Goal: Information Seeking & Learning: Learn about a topic

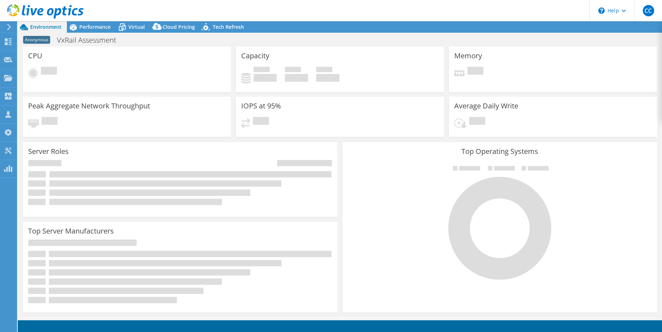
select select "USD"
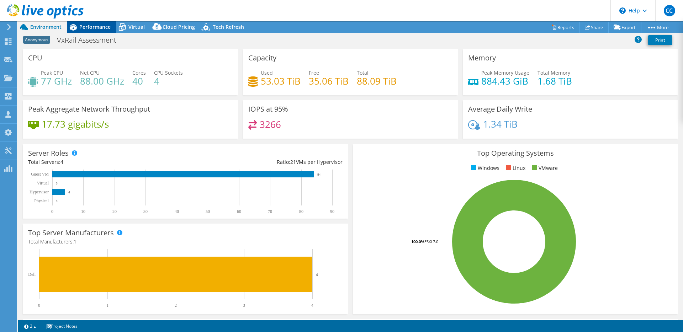
click at [101, 26] on span "Performance" at bounding box center [94, 26] width 31 height 7
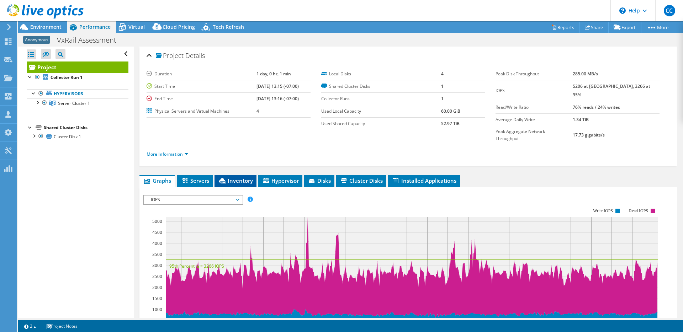
click at [248, 177] on span "Inventory" at bounding box center [235, 180] width 35 height 7
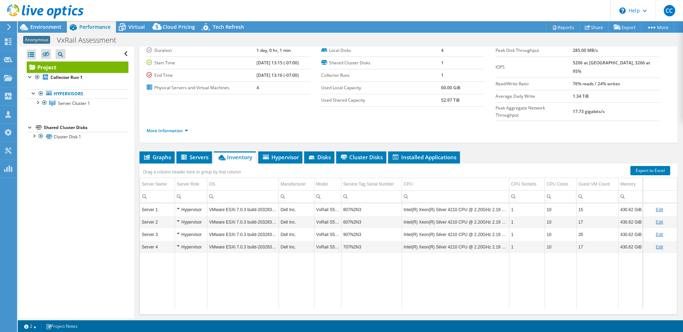
scroll to position [33, 0]
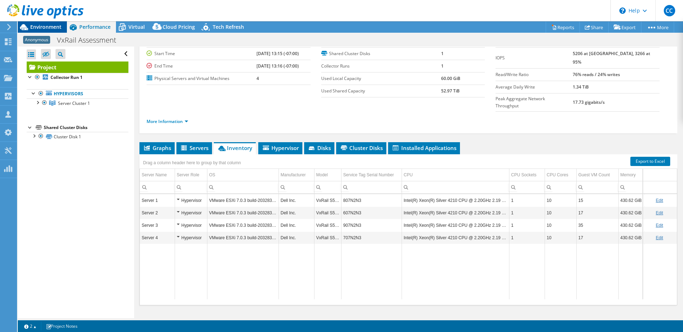
click at [57, 26] on span "Environment" at bounding box center [45, 26] width 31 height 7
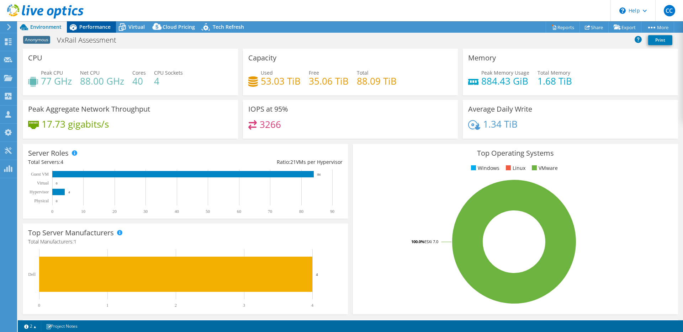
click at [110, 28] on span "Performance" at bounding box center [94, 26] width 31 height 7
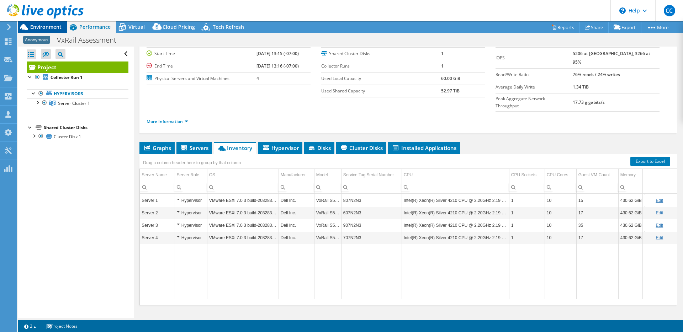
click at [53, 26] on span "Environment" at bounding box center [45, 26] width 31 height 7
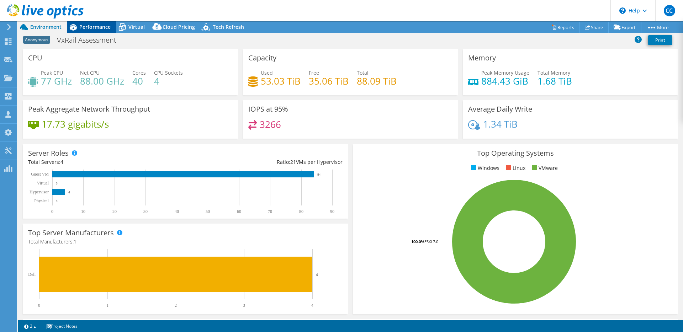
click at [98, 28] on span "Performance" at bounding box center [94, 26] width 31 height 7
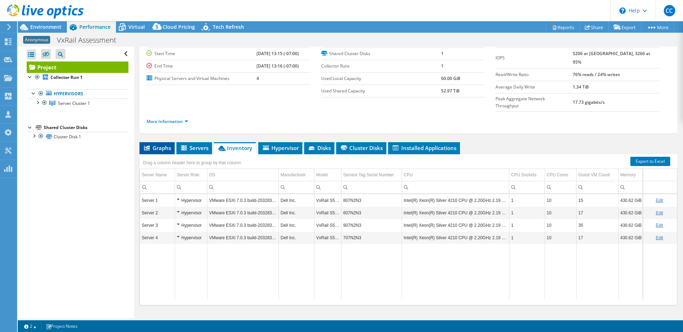
click at [168, 144] on span "Graphs" at bounding box center [157, 147] width 28 height 7
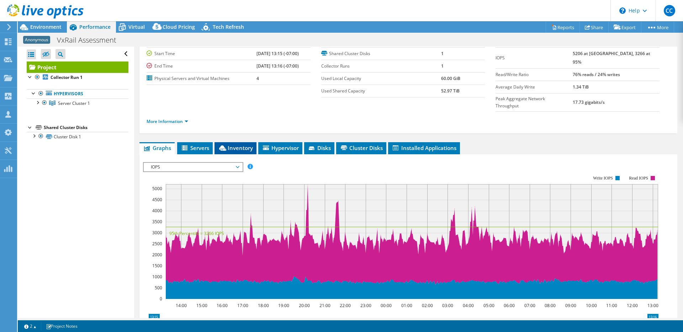
click at [221, 146] on icon at bounding box center [222, 148] width 7 height 5
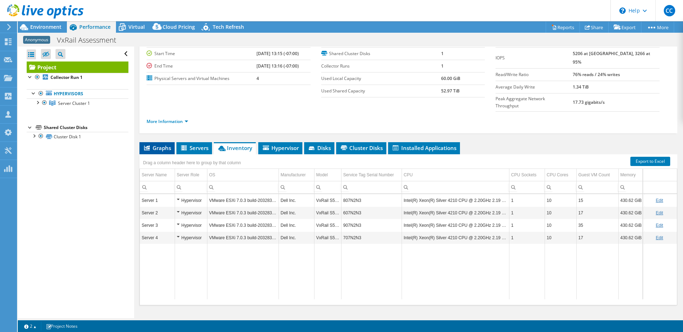
click at [172, 142] on li "Graphs" at bounding box center [156, 148] width 35 height 12
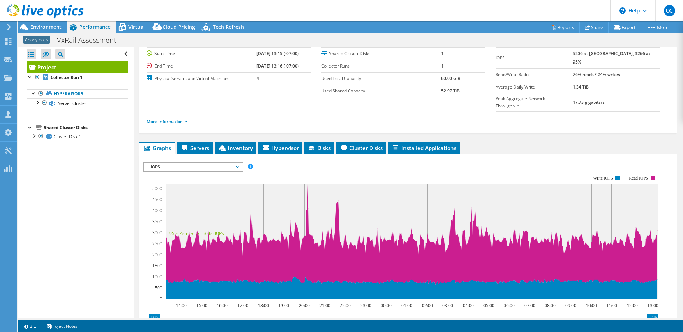
click at [177, 163] on span "IOPS" at bounding box center [192, 167] width 91 height 9
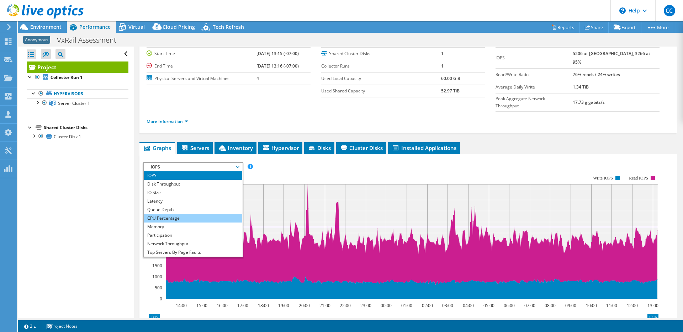
click at [177, 214] on li "CPU Percentage" at bounding box center [193, 218] width 99 height 9
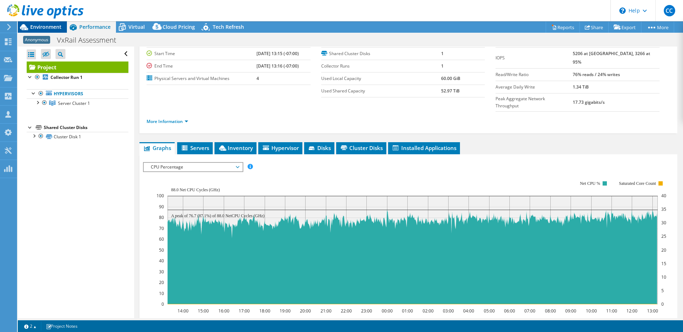
click at [52, 29] on span "Environment" at bounding box center [45, 26] width 31 height 7
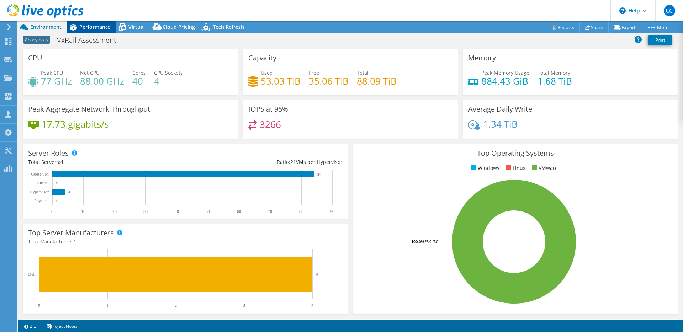
click at [77, 30] on icon at bounding box center [73, 27] width 12 height 12
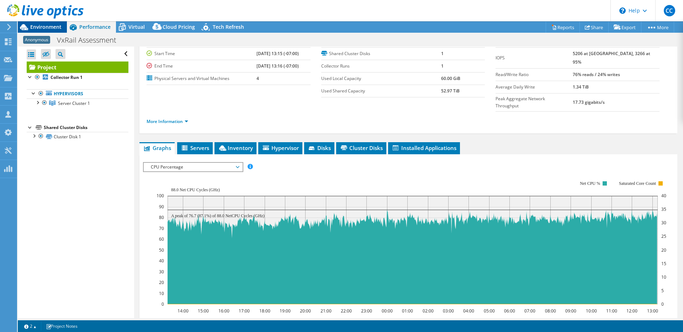
click at [51, 27] on span "Environment" at bounding box center [45, 26] width 31 height 7
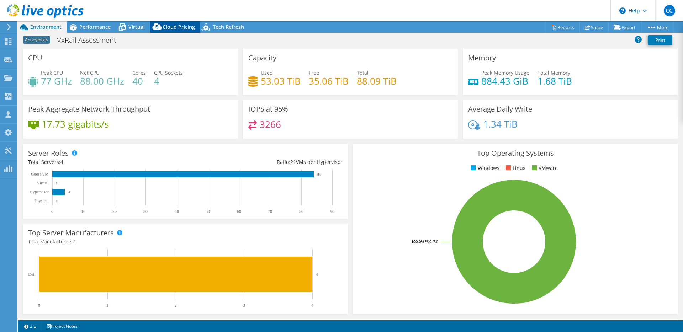
click at [153, 27] on icon at bounding box center [156, 26] width 9 height 7
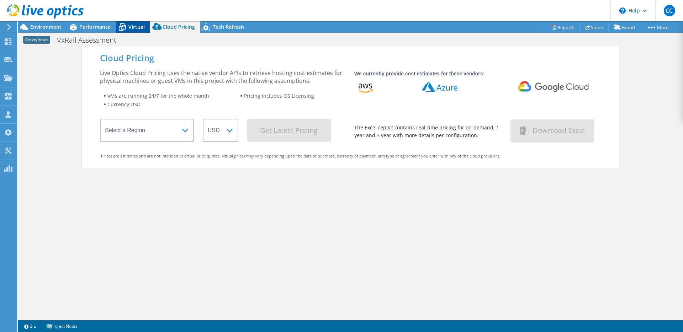
click at [148, 27] on div "Virtual" at bounding box center [133, 26] width 34 height 11
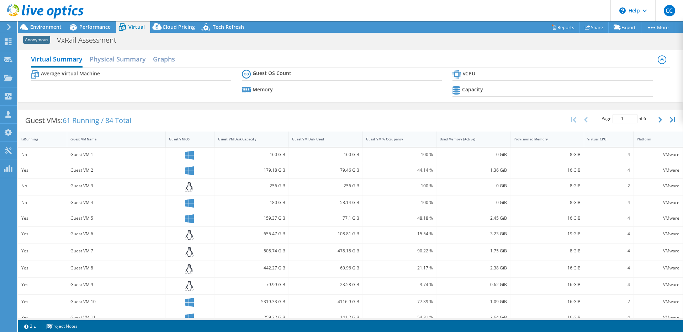
click at [141, 28] on span "Virtual" at bounding box center [136, 26] width 16 height 7
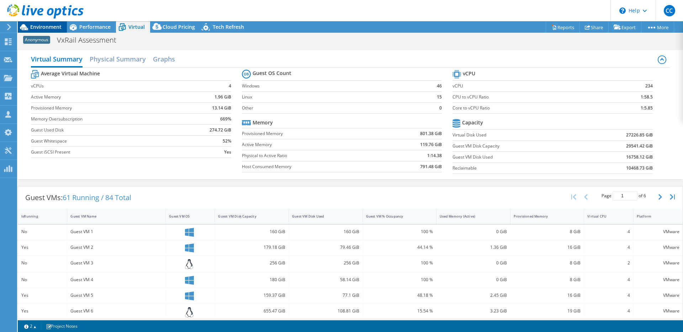
click at [40, 25] on span "Environment" at bounding box center [45, 26] width 31 height 7
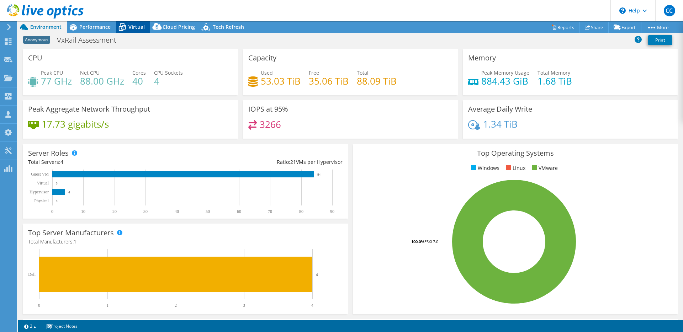
click at [130, 27] on span "Virtual" at bounding box center [136, 26] width 16 height 7
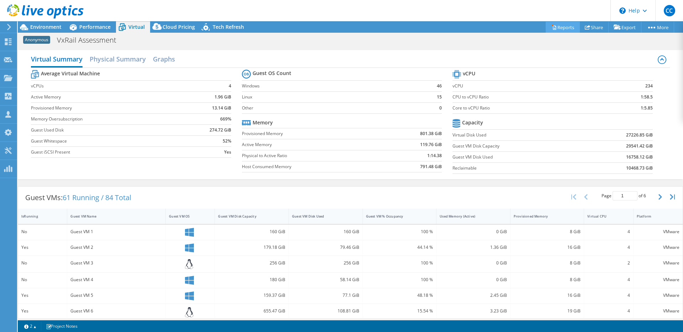
click at [566, 29] on link "Reports" at bounding box center [563, 27] width 34 height 11
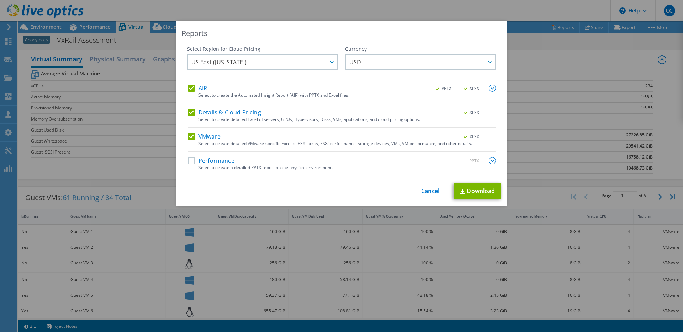
click at [430, 186] on div "This process may take a while, please wait... Cancel Download" at bounding box center [342, 191] width 320 height 16
click at [428, 191] on link "Cancel" at bounding box center [430, 191] width 18 height 7
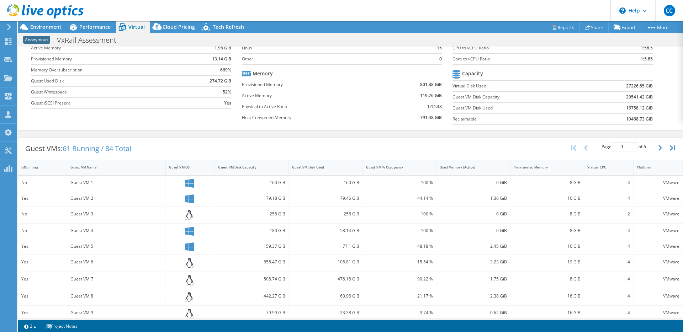
scroll to position [86, 0]
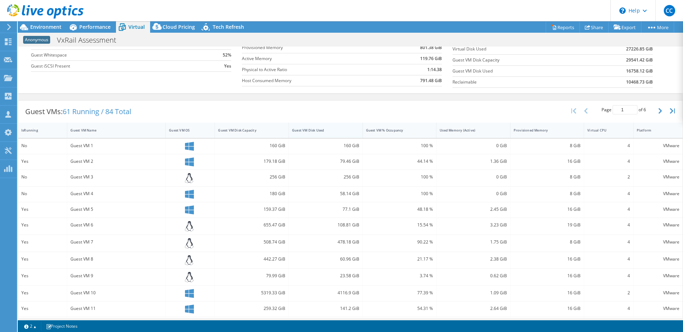
click at [334, 134] on div "Guest VM Disk Used" at bounding box center [321, 130] width 65 height 11
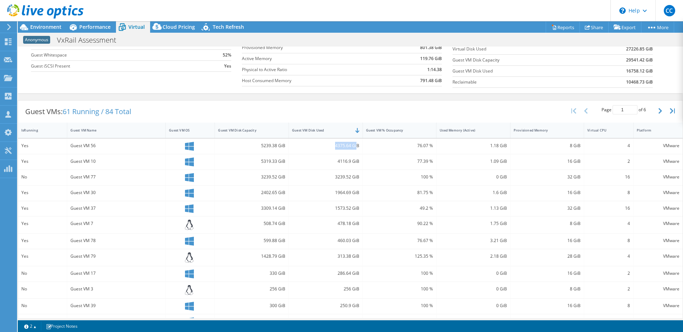
drag, startPoint x: 332, startPoint y: 147, endPoint x: 354, endPoint y: 146, distance: 21.8
click at [354, 146] on div "4375.64 GiB" at bounding box center [325, 146] width 67 height 8
click at [343, 152] on div "4375.64 GiB" at bounding box center [326, 146] width 74 height 15
click at [596, 130] on div "Virtual CPU" at bounding box center [604, 130] width 34 height 5
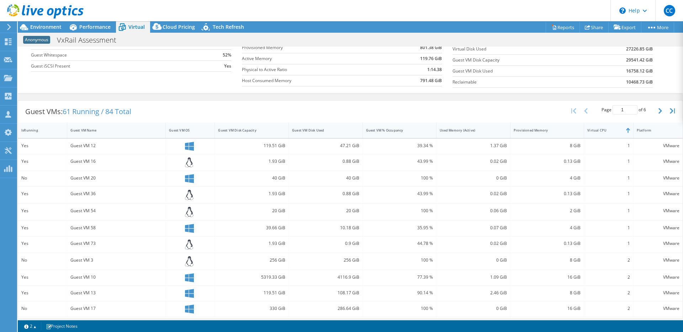
click at [596, 130] on div "Virtual CPU" at bounding box center [604, 130] width 34 height 5
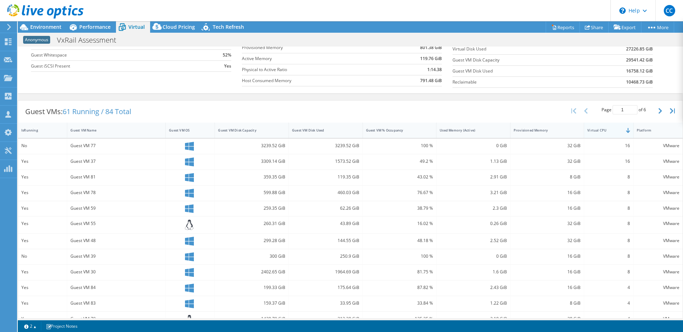
click at [596, 131] on div "Virtual CPU" at bounding box center [604, 130] width 34 height 5
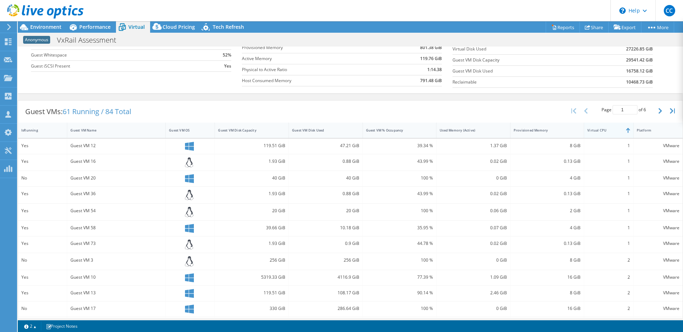
click at [596, 131] on div "Virtual CPU" at bounding box center [604, 130] width 34 height 5
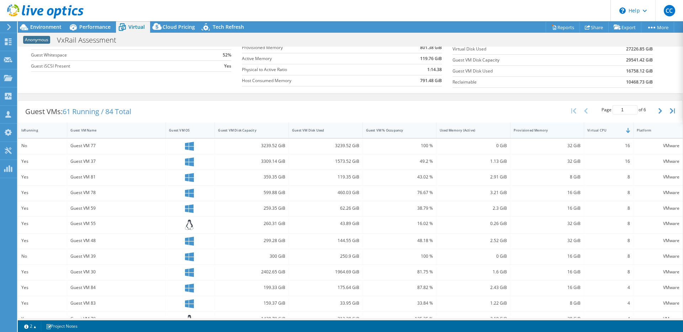
click at [543, 133] on div "Provisioned Memory" at bounding box center [543, 130] width 65 height 11
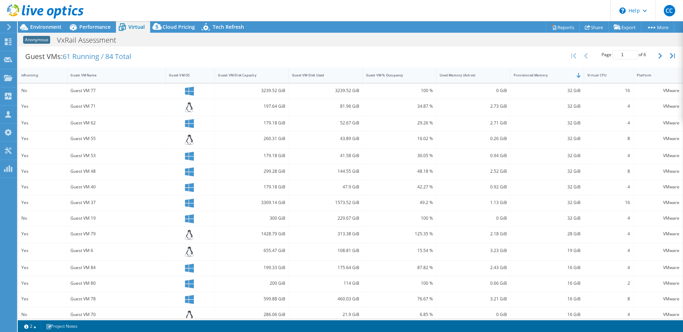
scroll to position [137, 0]
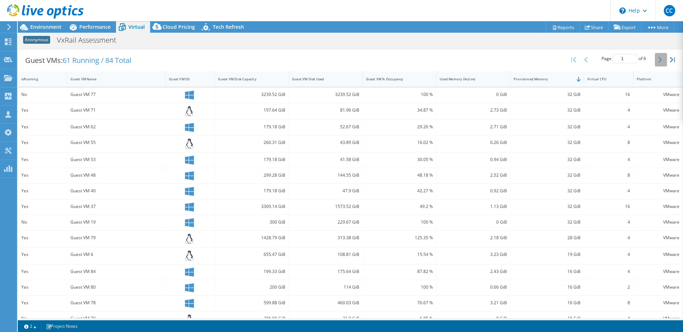
click at [659, 61] on icon "button" at bounding box center [661, 60] width 4 height 6
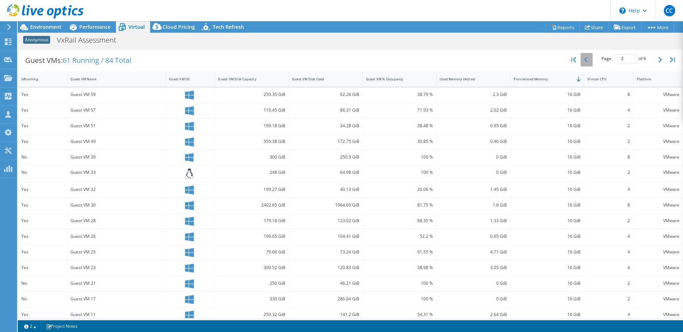
click at [584, 62] on icon "button" at bounding box center [586, 60] width 4 height 6
type input "1"
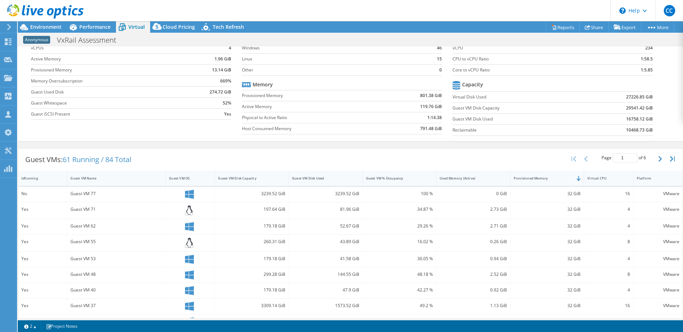
scroll to position [0, 0]
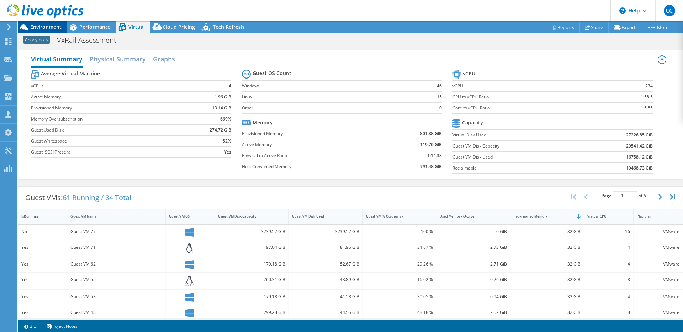
click at [53, 26] on span "Environment" at bounding box center [45, 26] width 31 height 7
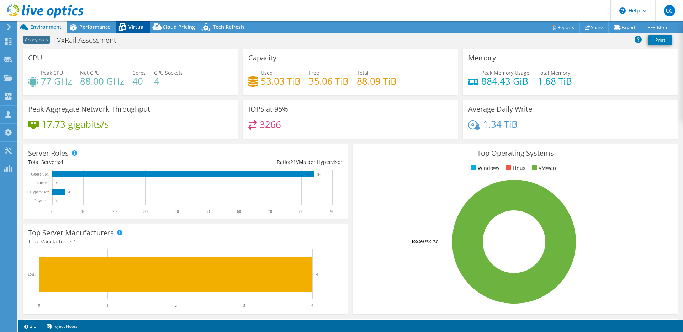
click at [138, 30] on div "Virtual" at bounding box center [133, 26] width 34 height 11
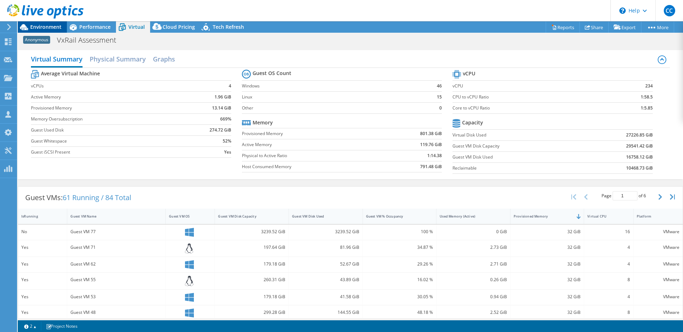
click at [56, 27] on span "Environment" at bounding box center [45, 26] width 31 height 7
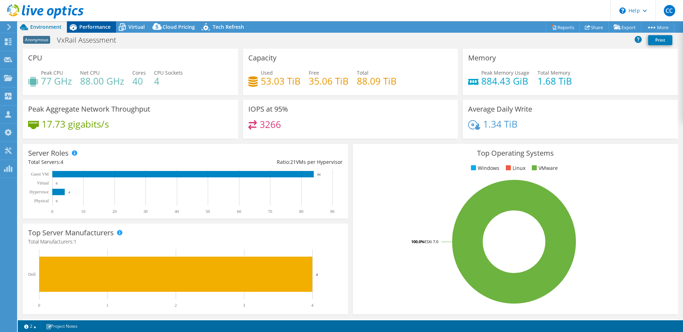
click at [84, 26] on span "Performance" at bounding box center [94, 26] width 31 height 7
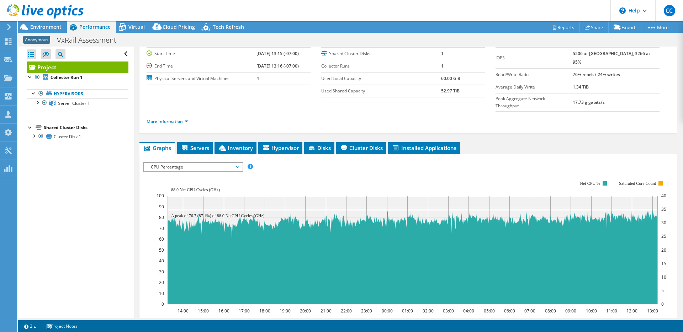
click at [213, 163] on span "CPU Percentage" at bounding box center [192, 167] width 91 height 9
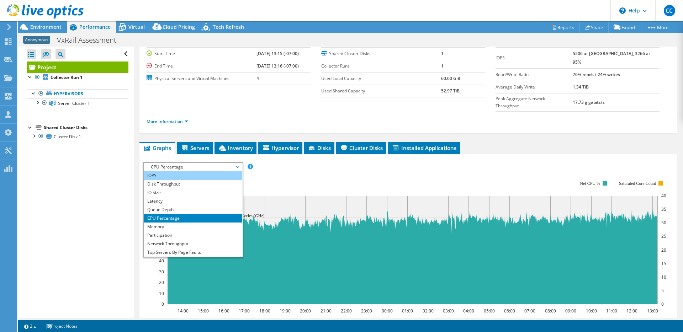
click at [196, 172] on li "IOPS" at bounding box center [193, 176] width 99 height 9
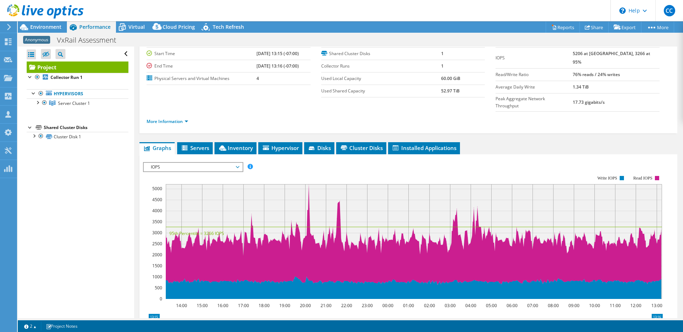
scroll to position [34, 0]
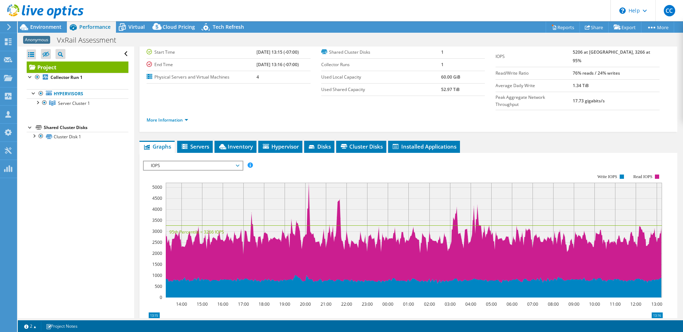
click at [207, 162] on span "IOPS" at bounding box center [192, 166] width 91 height 9
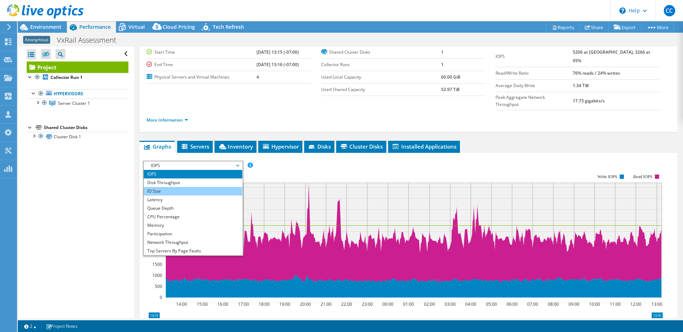
click at [199, 187] on li "IO Size" at bounding box center [193, 191] width 99 height 9
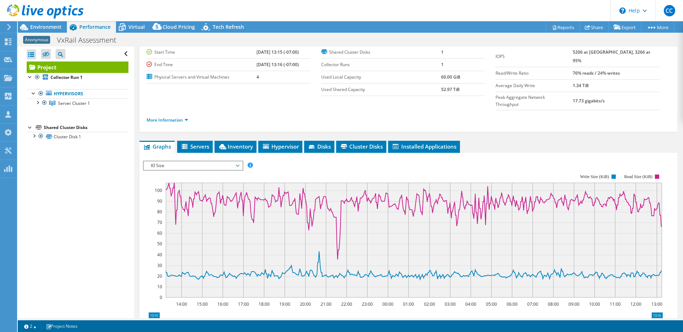
click at [204, 162] on span "IO Size" at bounding box center [192, 166] width 91 height 9
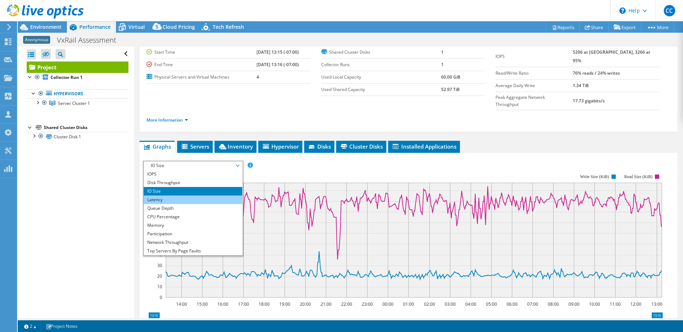
click at [189, 196] on li "Latency" at bounding box center [193, 200] width 99 height 9
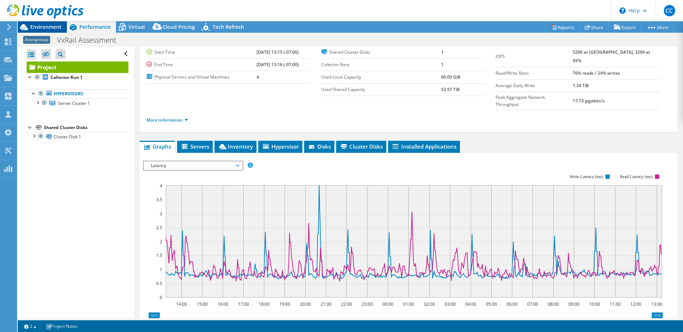
click at [46, 30] on span "Environment" at bounding box center [45, 26] width 31 height 7
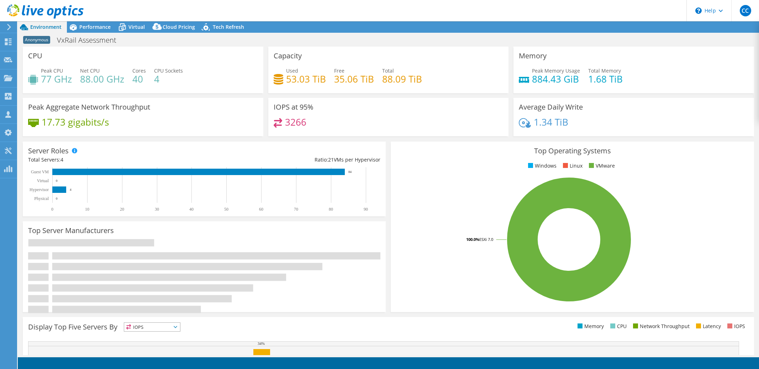
select select "USD"
